Goal: Task Accomplishment & Management: Manage account settings

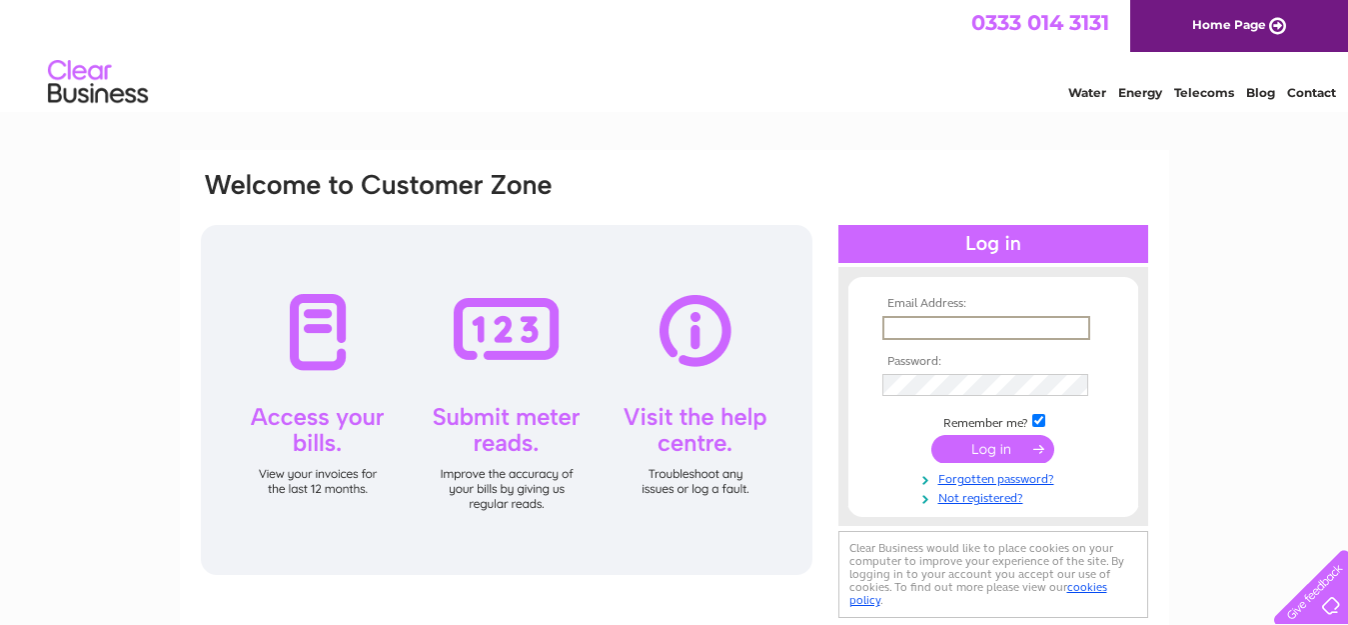
click at [917, 331] on input "text" at bounding box center [986, 328] width 208 height 24
type input "[EMAIL_ADDRESS][DOMAIN_NAME]"
click at [931, 435] on input "submit" at bounding box center [992, 449] width 123 height 28
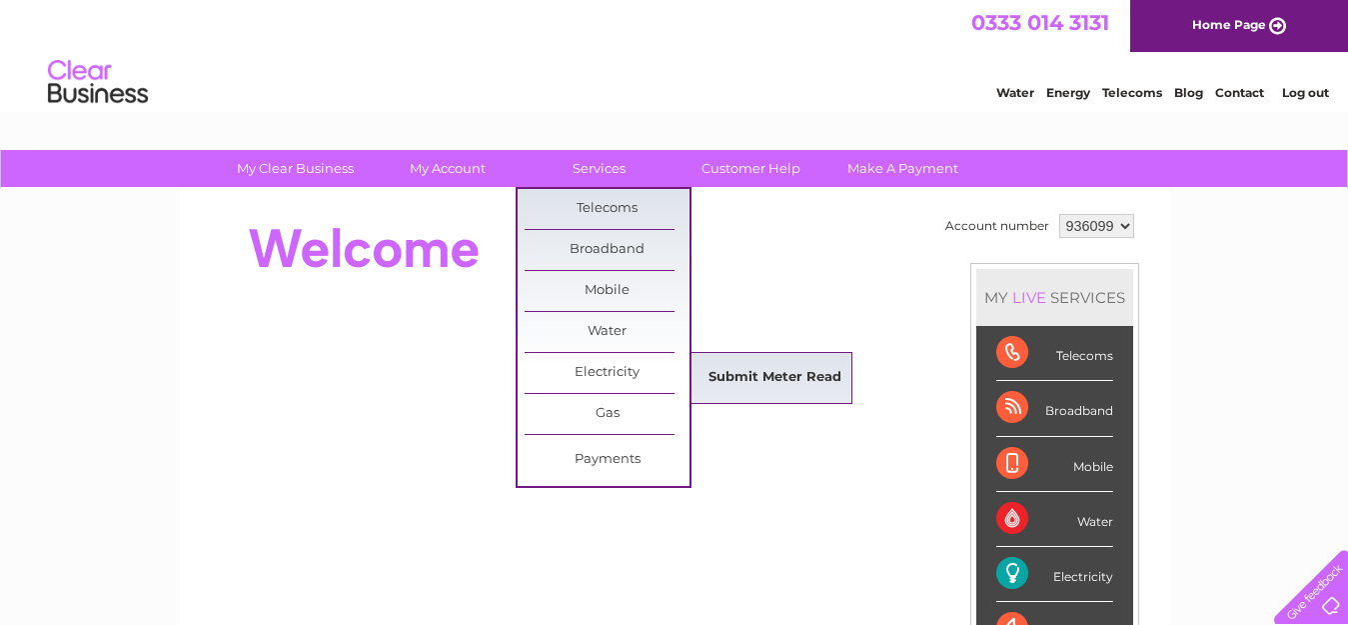
click at [715, 377] on link "Submit Meter Read" at bounding box center [775, 378] width 165 height 40
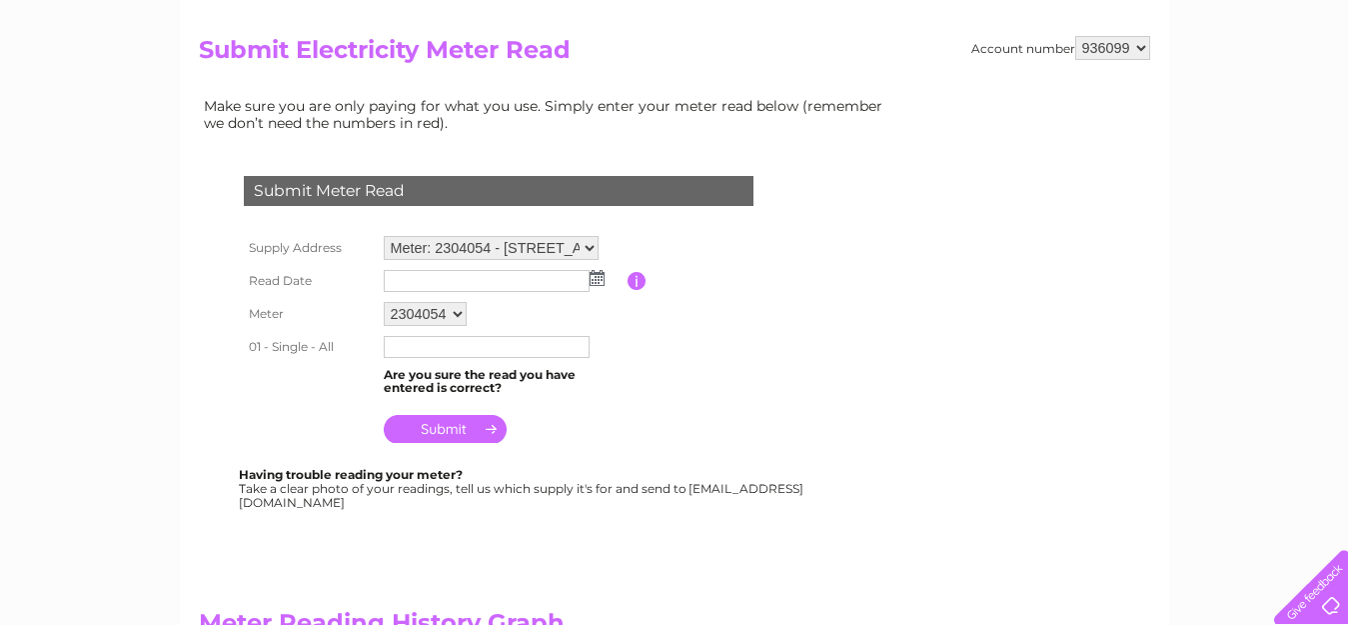
click at [515, 350] on input "text" at bounding box center [487, 347] width 206 height 22
click at [690, 401] on table "Supply Address Meter: 2304054 - 70 Bridgend Road, Bridgend, CF32 9AP Read Date …" at bounding box center [523, 341] width 568 height 220
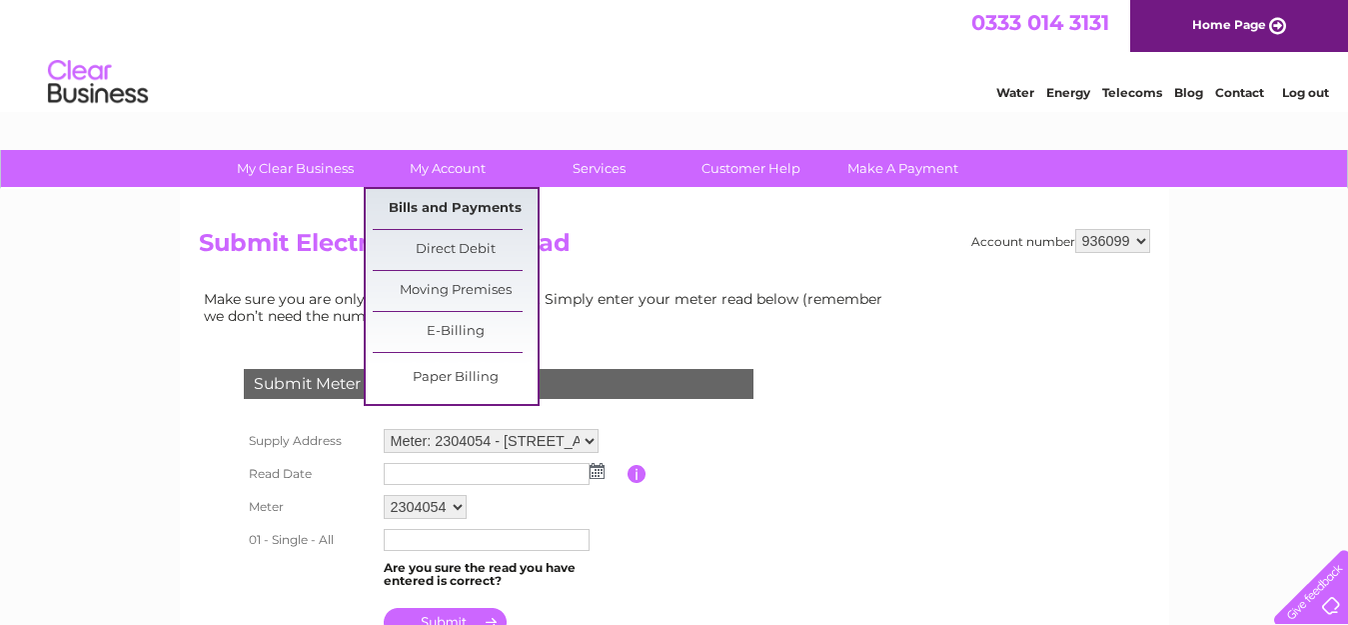
click at [467, 207] on link "Bills and Payments" at bounding box center [455, 209] width 165 height 40
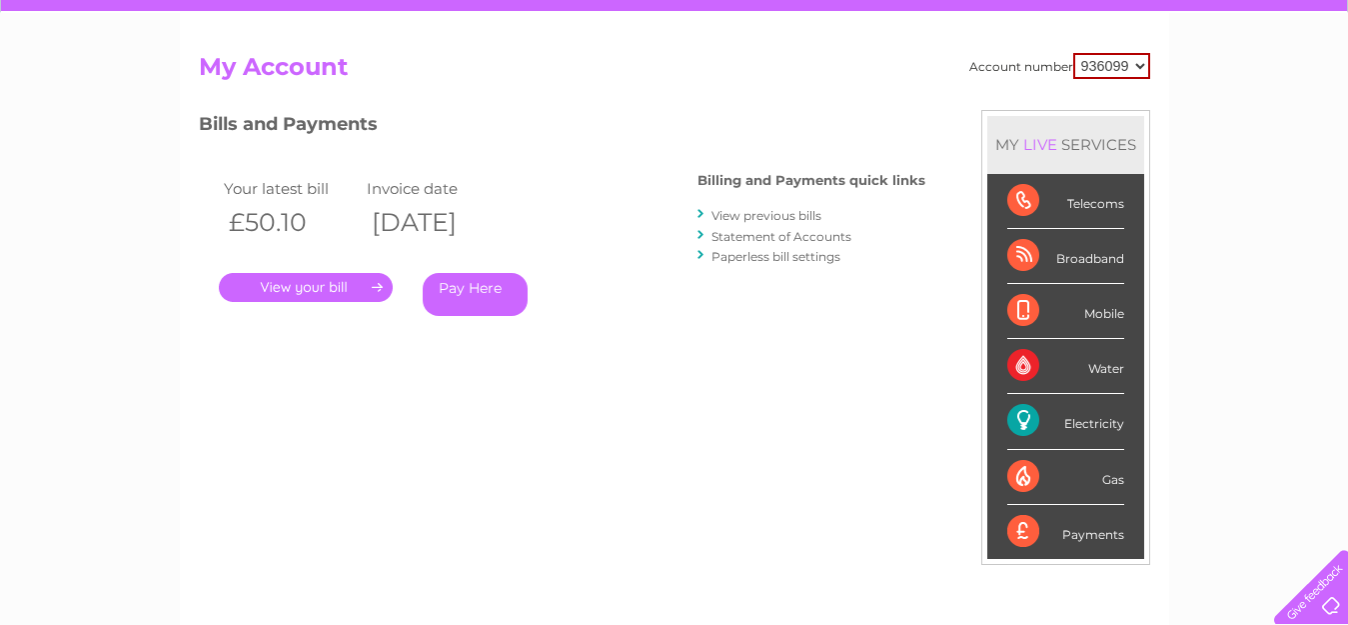
scroll to position [154, 0]
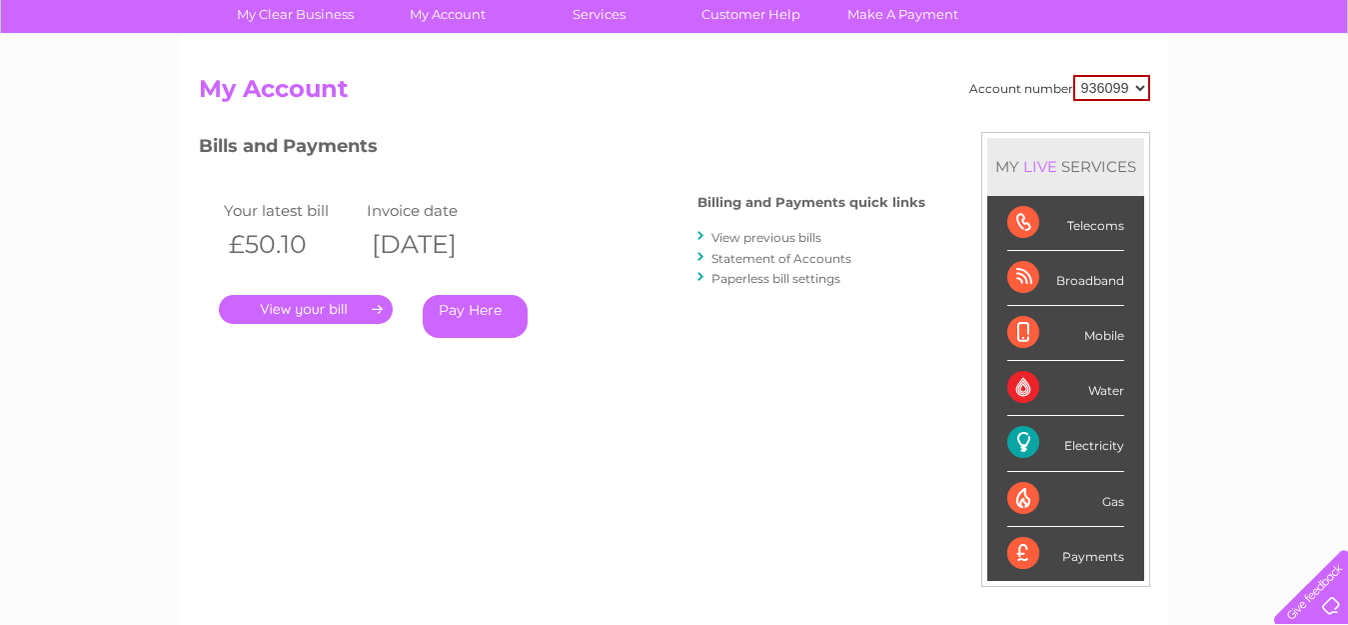
click at [360, 304] on link "." at bounding box center [306, 309] width 174 height 29
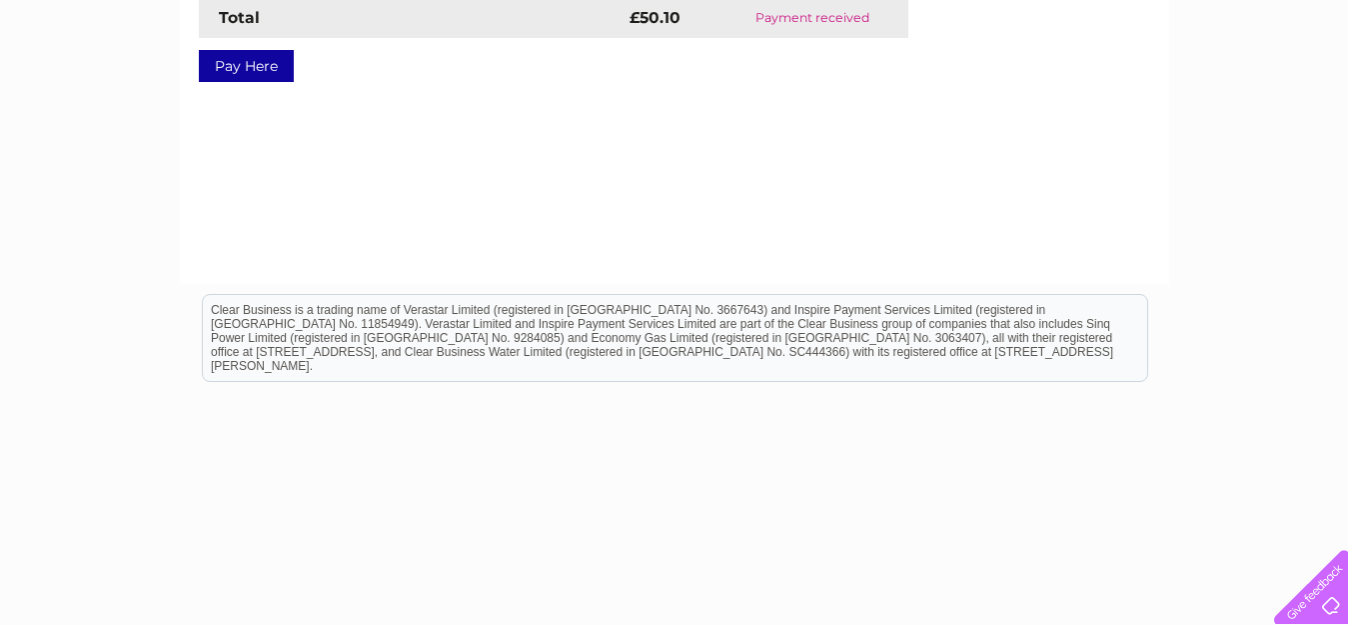
scroll to position [484, 0]
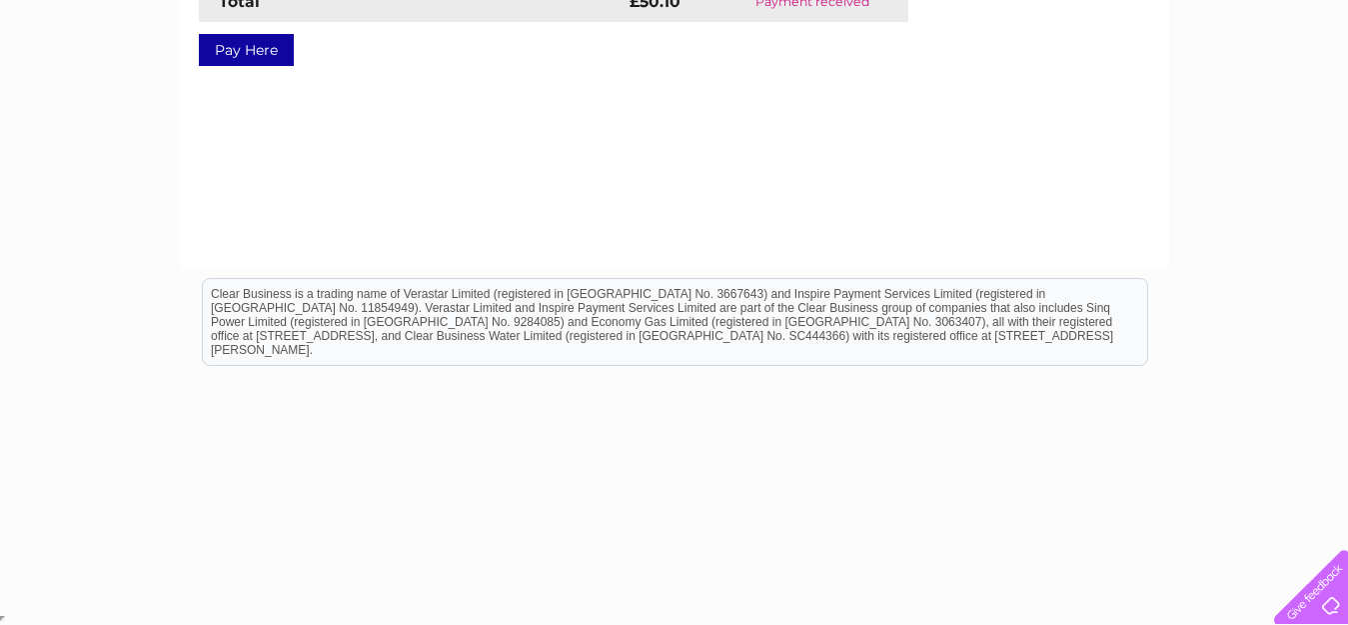
drag, startPoint x: 1354, startPoint y: 55, endPoint x: 1331, endPoint y: 205, distance: 151.7
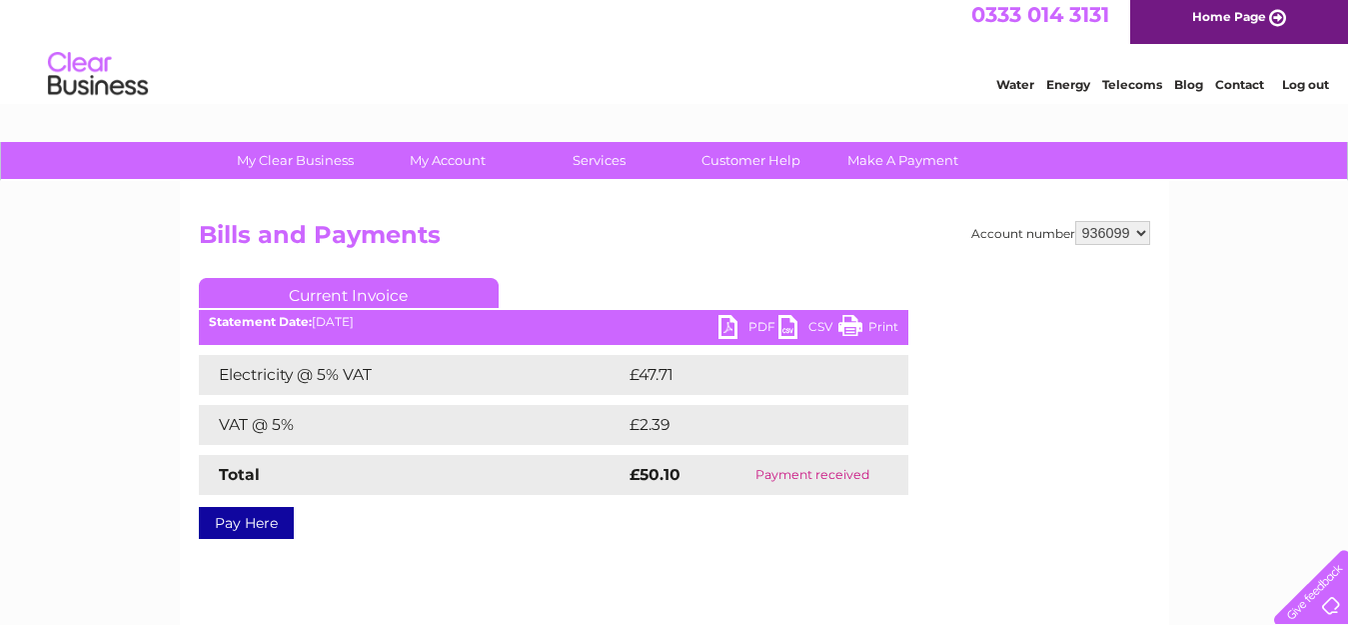
scroll to position [0, 0]
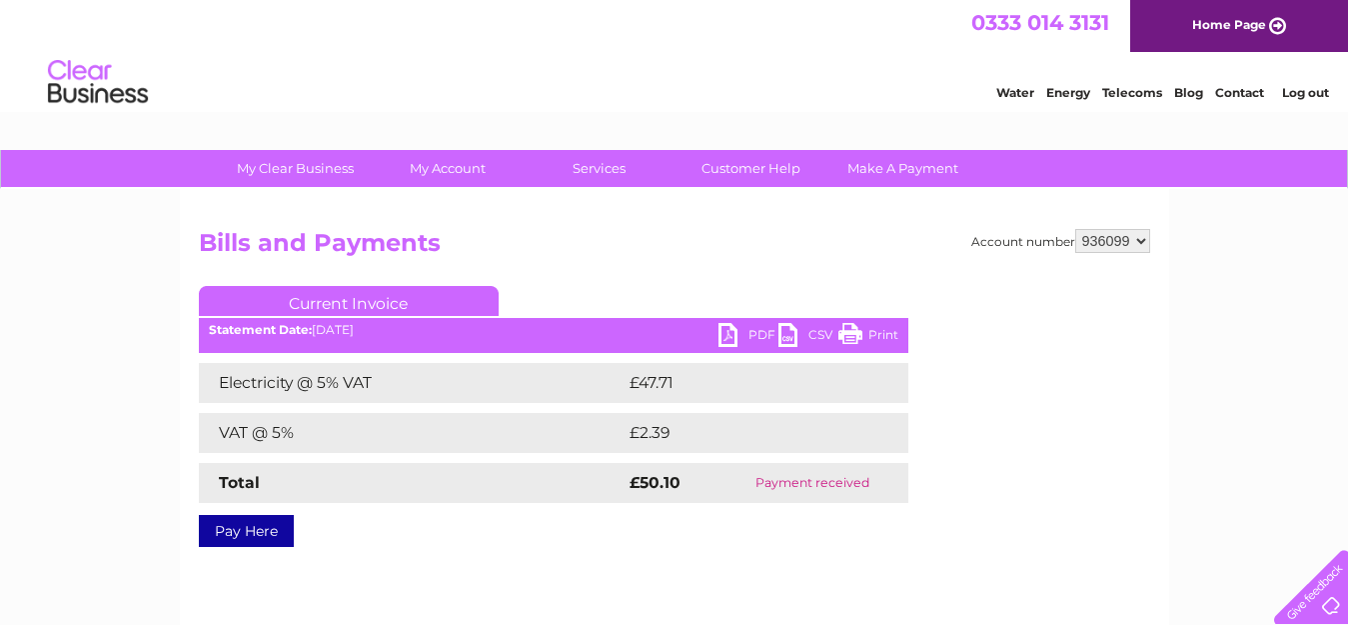
click at [742, 334] on link "PDF" at bounding box center [749, 337] width 60 height 29
